Goal: Task Accomplishment & Management: Use online tool/utility

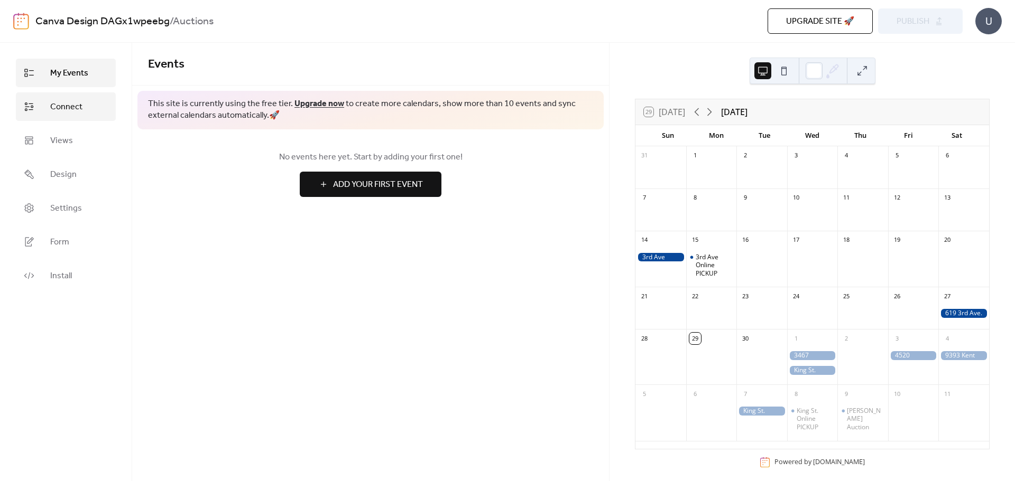
click at [52, 114] on span "Connect" at bounding box center [66, 107] width 32 height 13
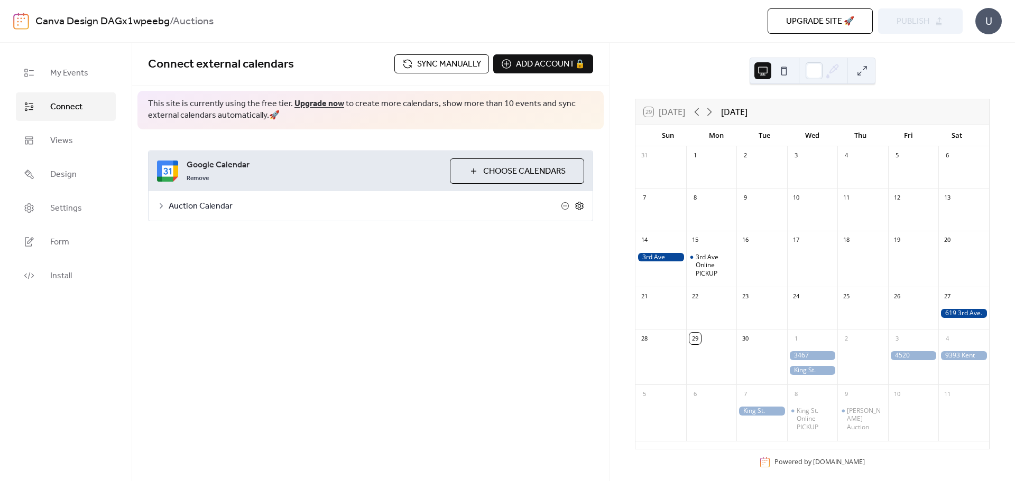
click at [580, 210] on icon at bounding box center [579, 206] width 10 height 10
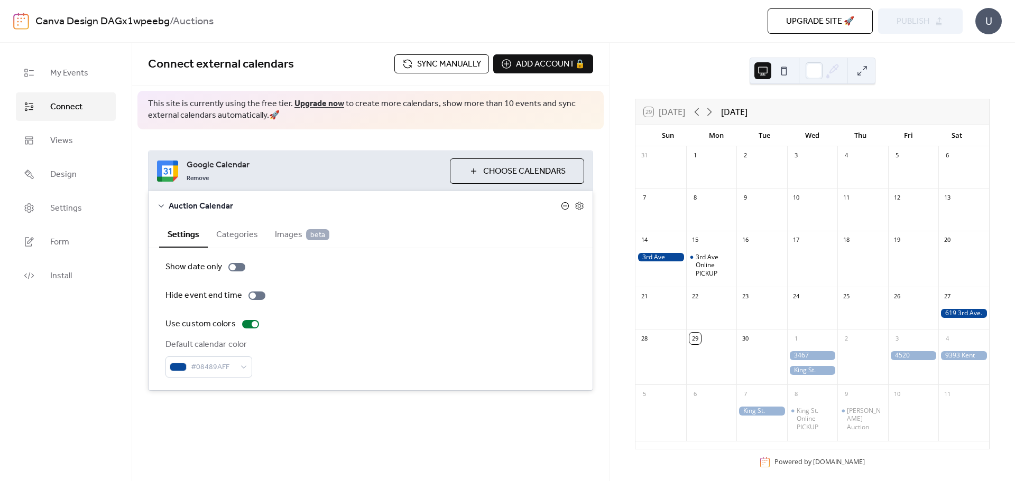
click at [565, 204] on icon at bounding box center [565, 206] width 8 height 8
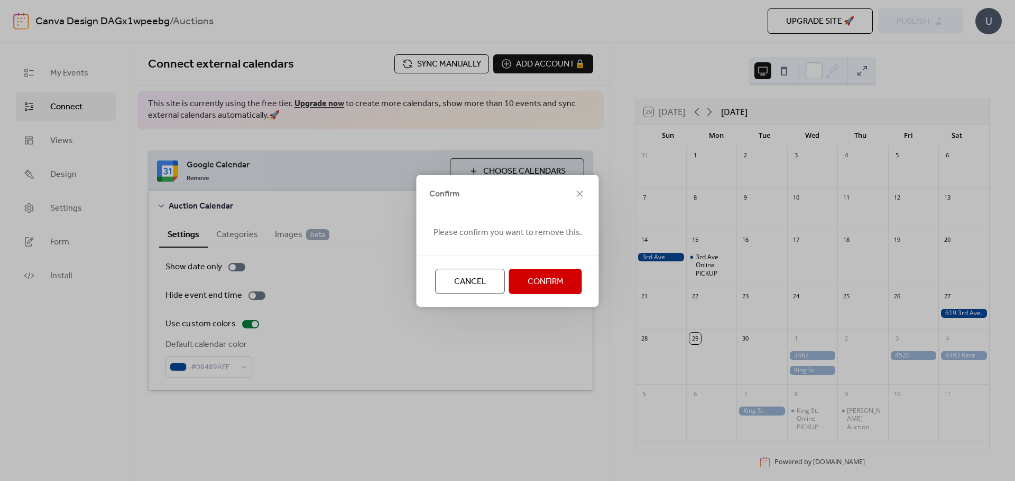
click at [564, 287] on button "Confirm" at bounding box center [545, 281] width 73 height 25
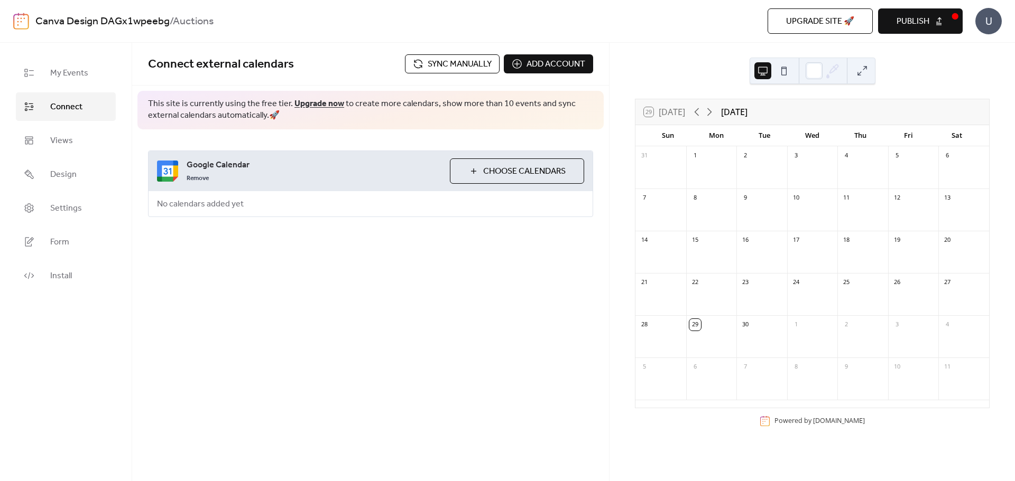
click at [518, 178] on span "Choose Calendars" at bounding box center [524, 171] width 82 height 13
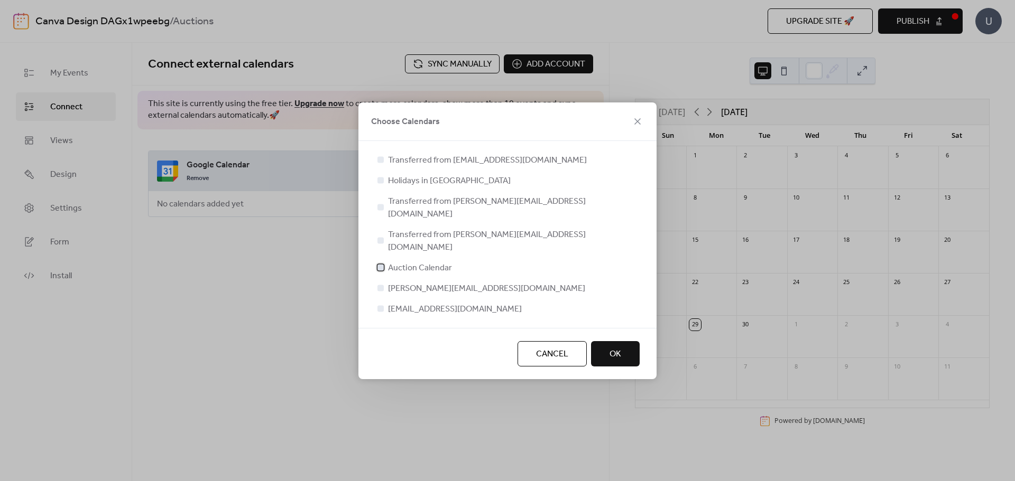
click at [412, 262] on span "Auction Calendar" at bounding box center [420, 268] width 64 height 13
click at [627, 345] on button "OK" at bounding box center [615, 353] width 49 height 25
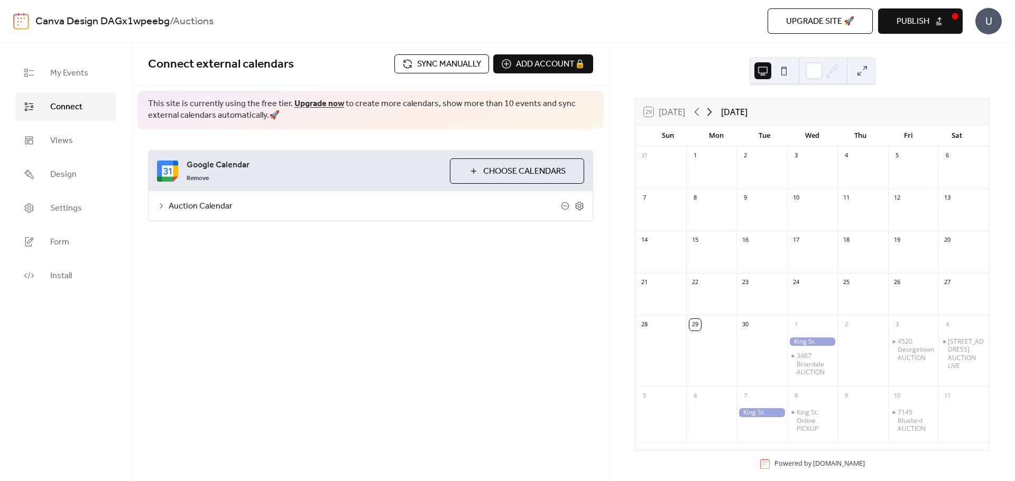
click at [709, 113] on icon at bounding box center [709, 112] width 13 height 13
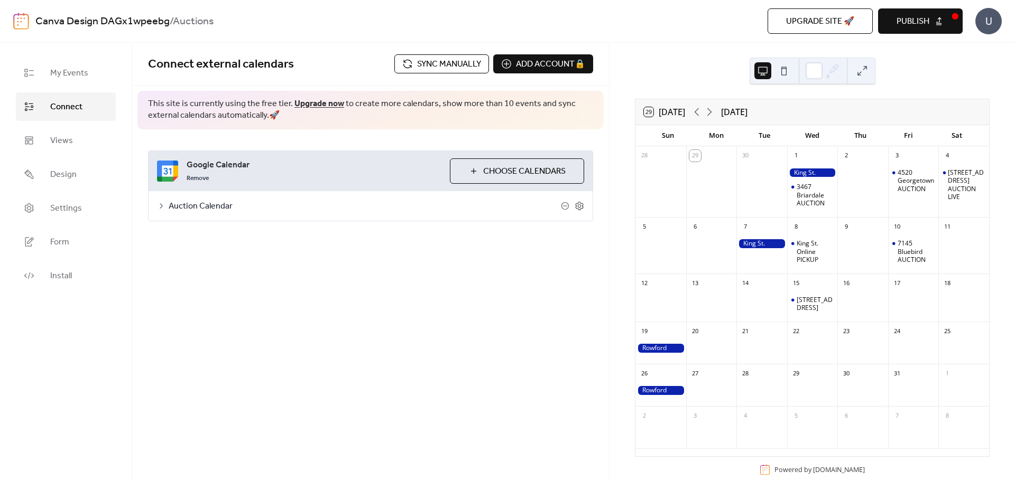
click at [442, 64] on span "Sync manually" at bounding box center [449, 64] width 64 height 13
click at [911, 23] on span "Publish" at bounding box center [912, 21] width 33 height 13
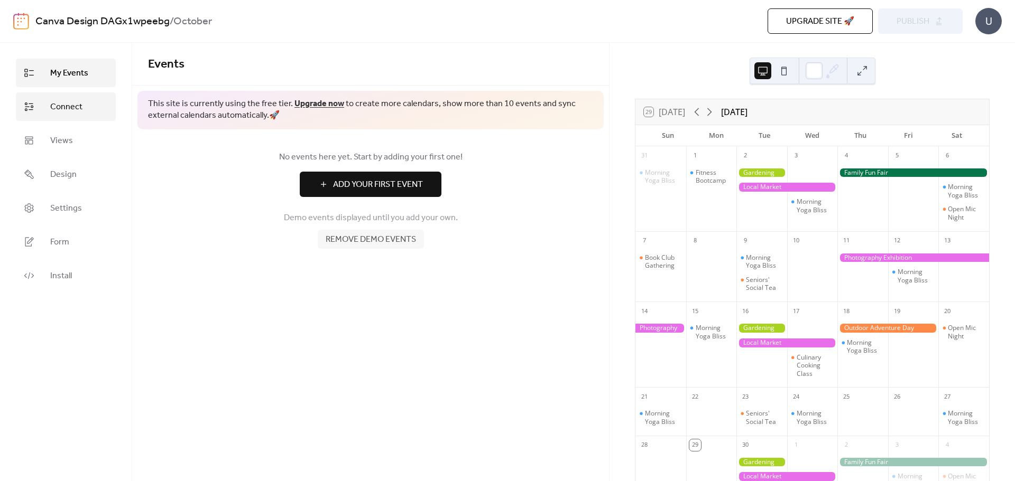
click at [67, 117] on link "Connect" at bounding box center [66, 106] width 100 height 29
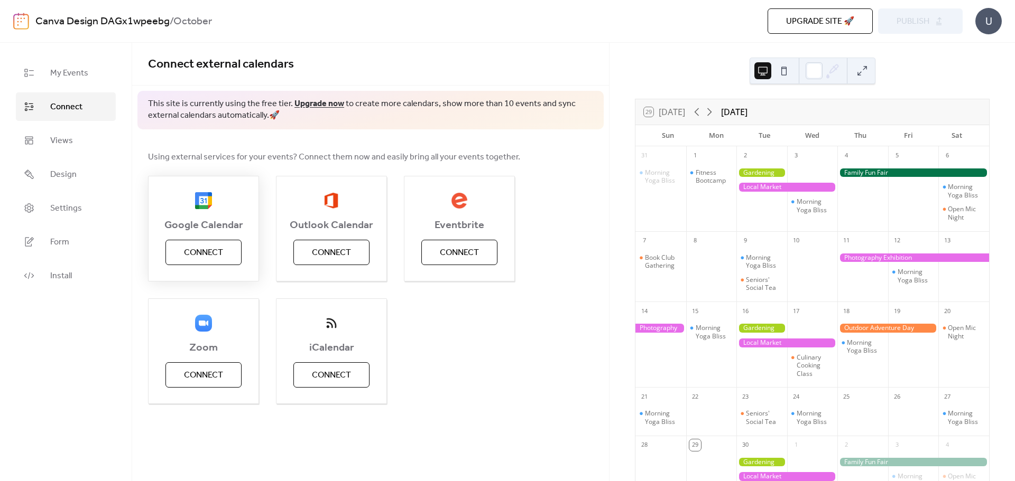
click at [217, 249] on span "Connect" at bounding box center [203, 253] width 39 height 13
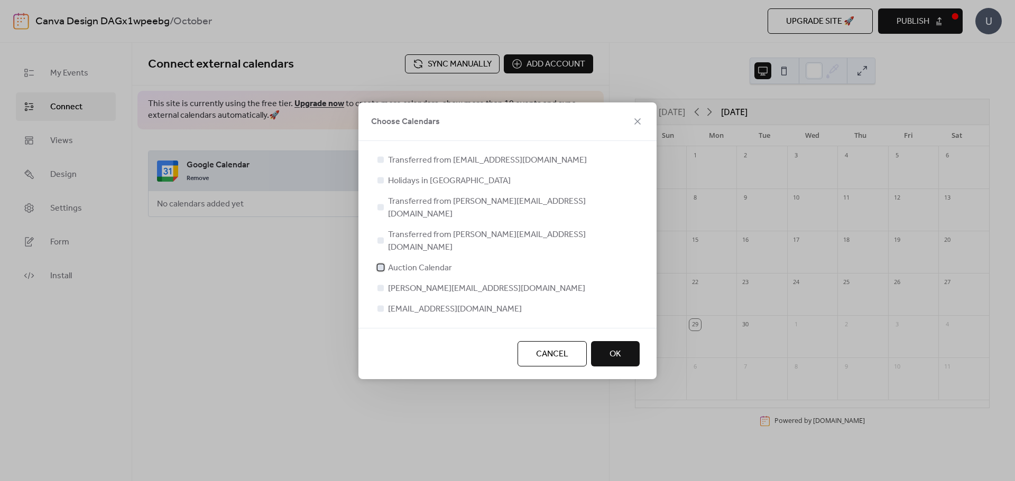
click at [415, 262] on span "Auction Calendar" at bounding box center [420, 268] width 64 height 13
click at [630, 346] on button "OK" at bounding box center [615, 353] width 49 height 25
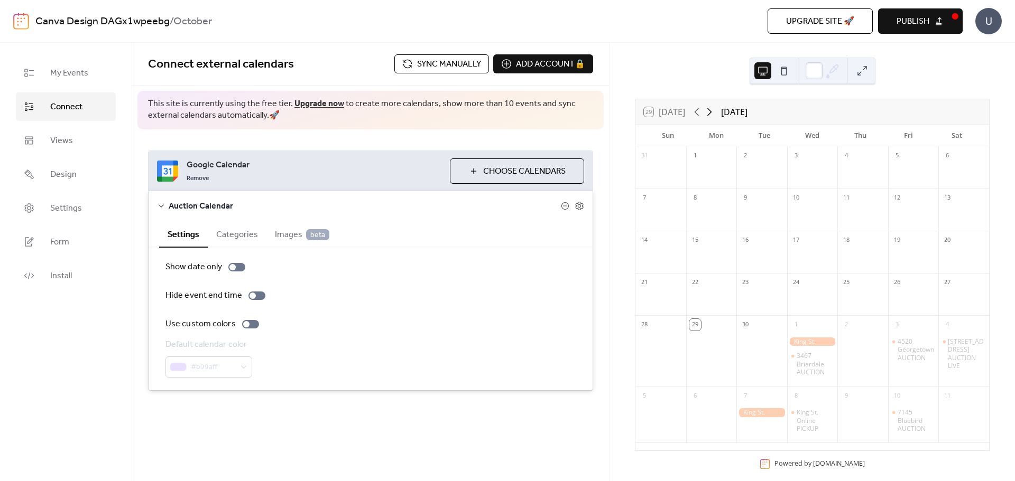
click at [713, 115] on icon at bounding box center [709, 112] width 13 height 13
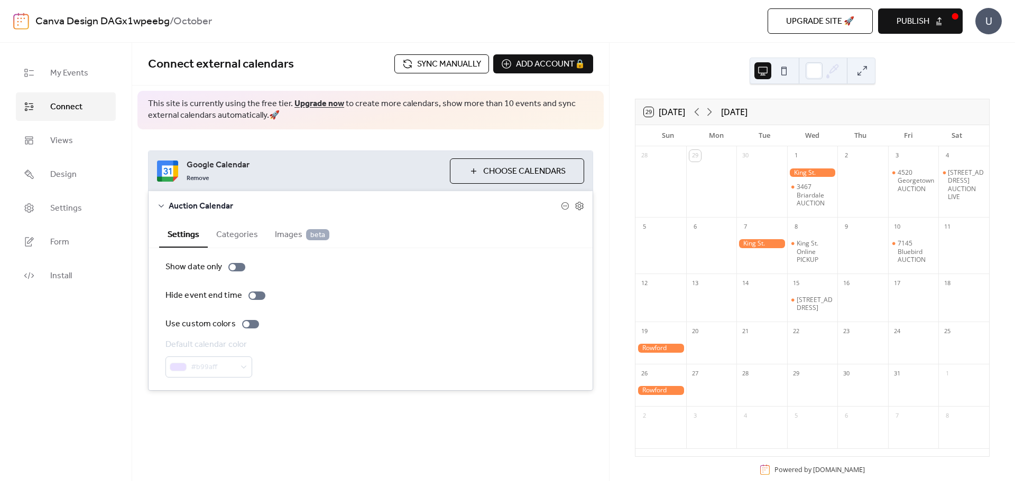
click at [280, 237] on span "Images beta" at bounding box center [302, 235] width 54 height 13
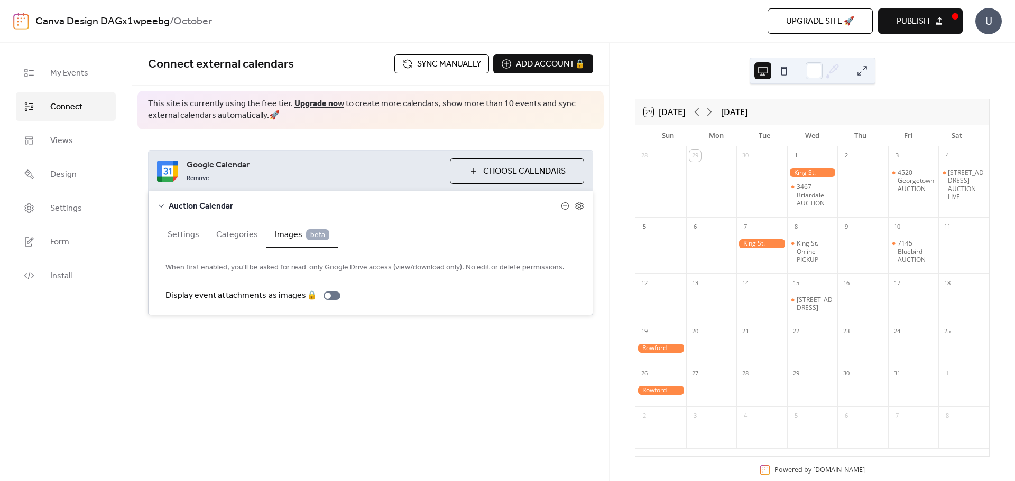
click at [247, 239] on button "Categories" at bounding box center [237, 234] width 59 height 26
click at [194, 233] on button "Settings" at bounding box center [183, 234] width 49 height 26
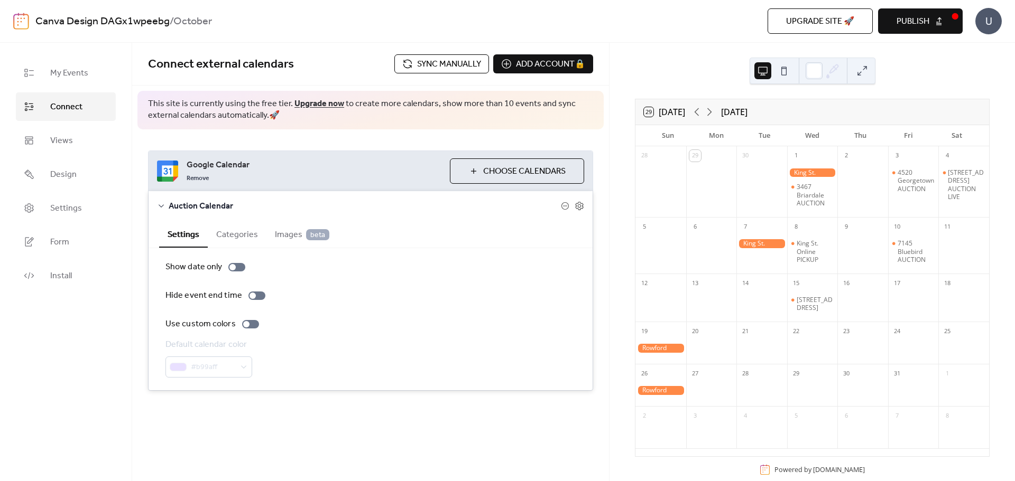
click at [220, 367] on div "#b99aff" at bounding box center [208, 367] width 87 height 21
click at [665, 353] on div at bounding box center [660, 348] width 51 height 9
click at [709, 356] on button "Close" at bounding box center [709, 348] width 33 height 18
click at [934, 17] on button "Publish" at bounding box center [920, 20] width 85 height 25
